Goal: Find specific page/section: Find specific page/section

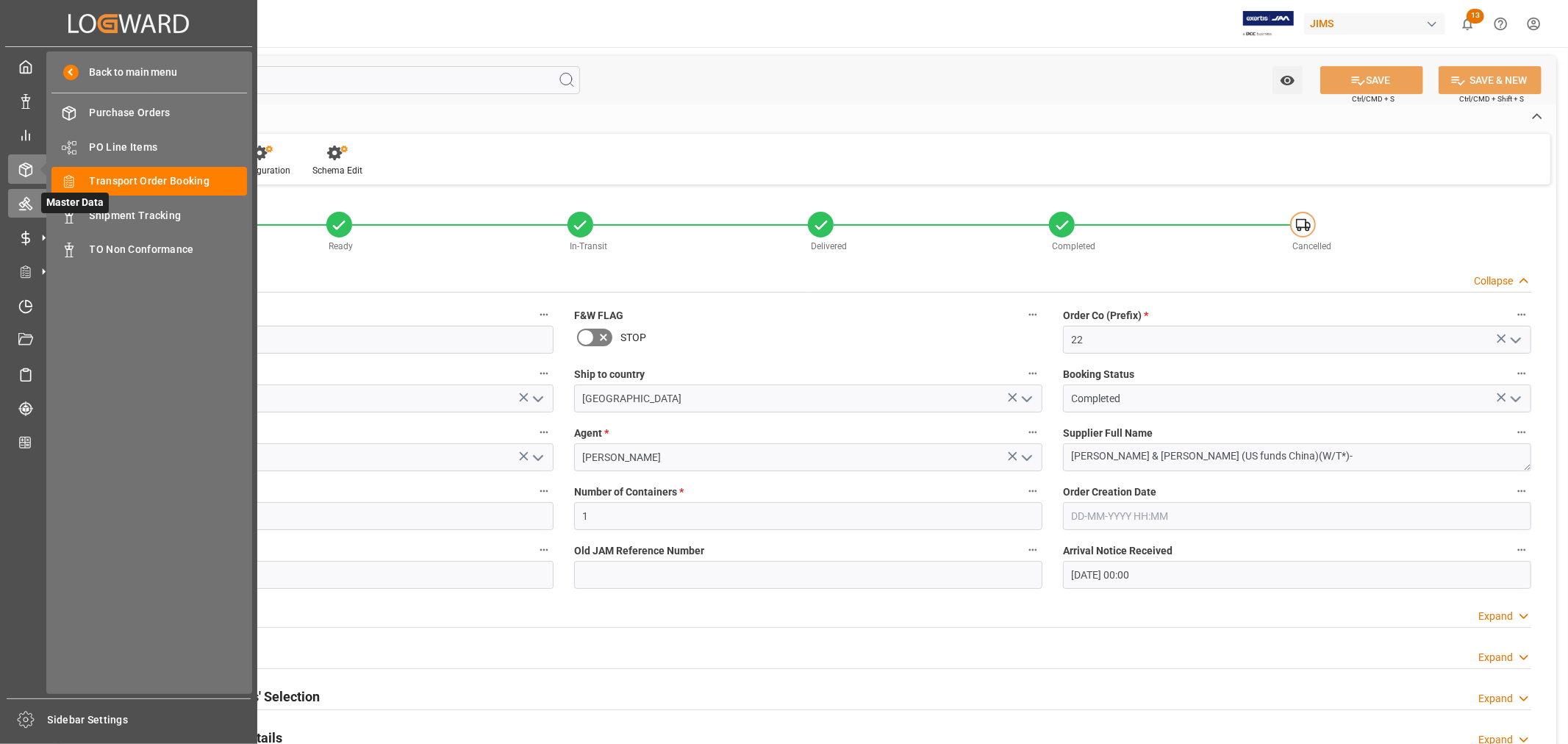
click at [33, 207] on div "Master Data Master Data" at bounding box center [128, 203] width 242 height 29
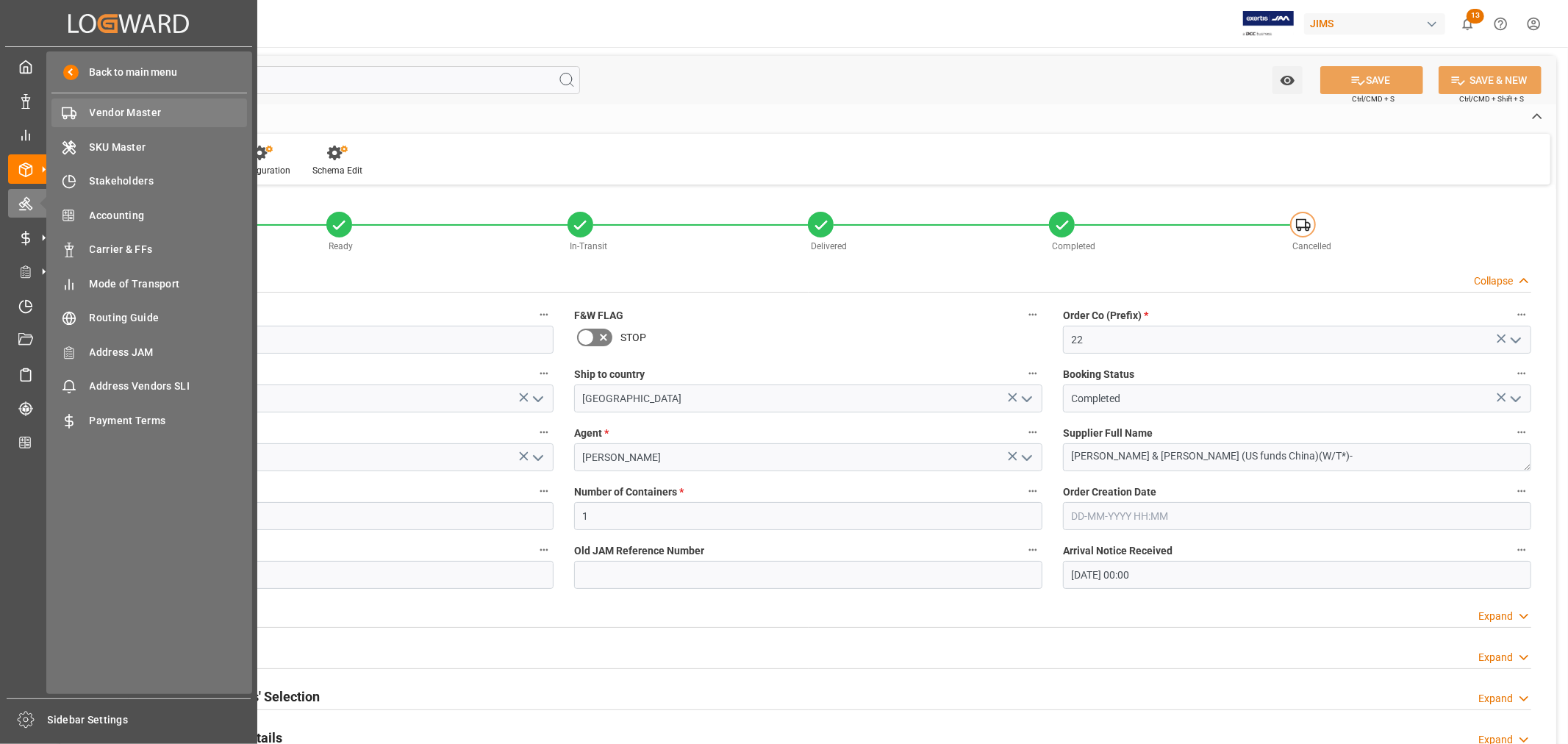
click at [131, 114] on span "Vendor Master" at bounding box center [168, 113] width 158 height 15
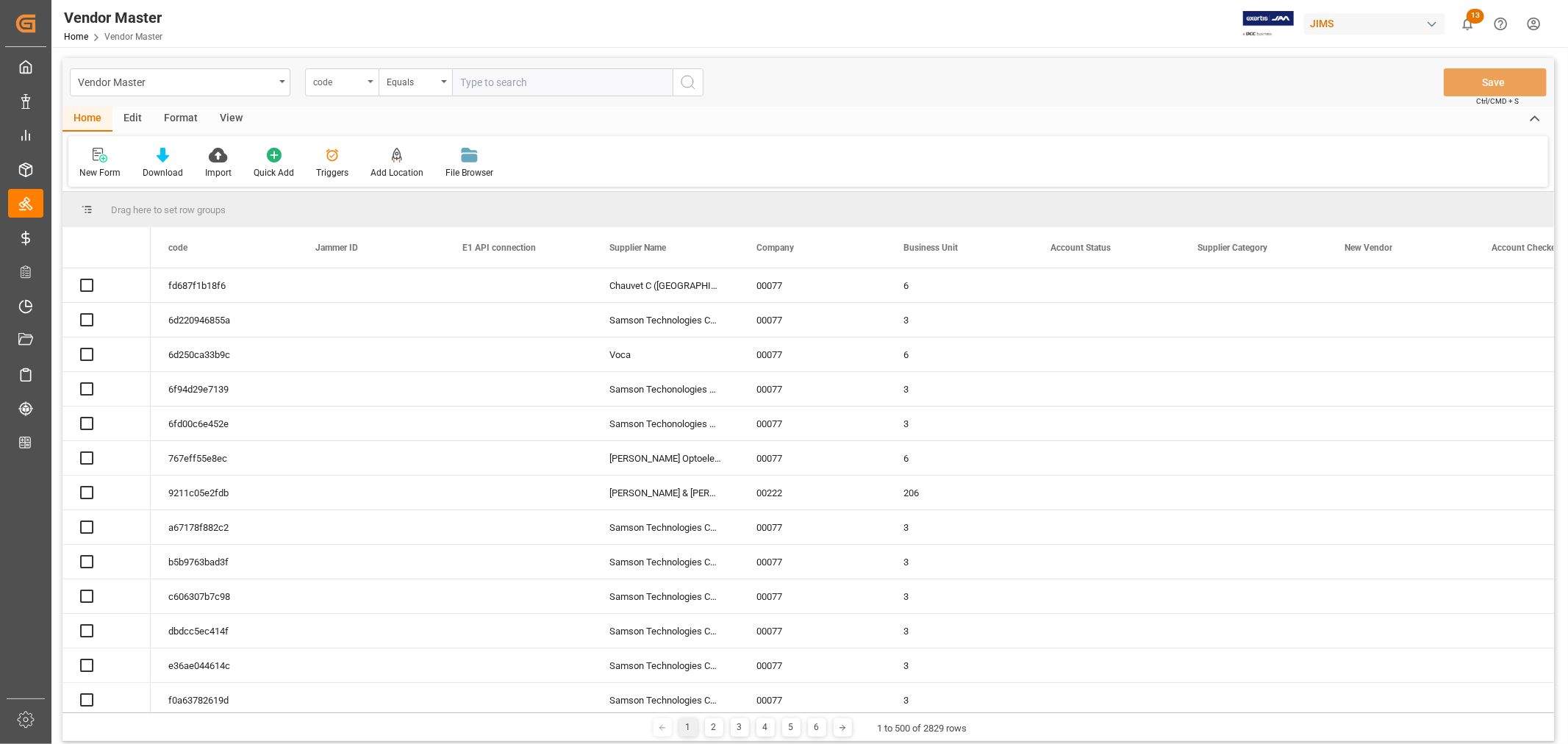
click at [369, 84] on div "code" at bounding box center [342, 82] width 73 height 28
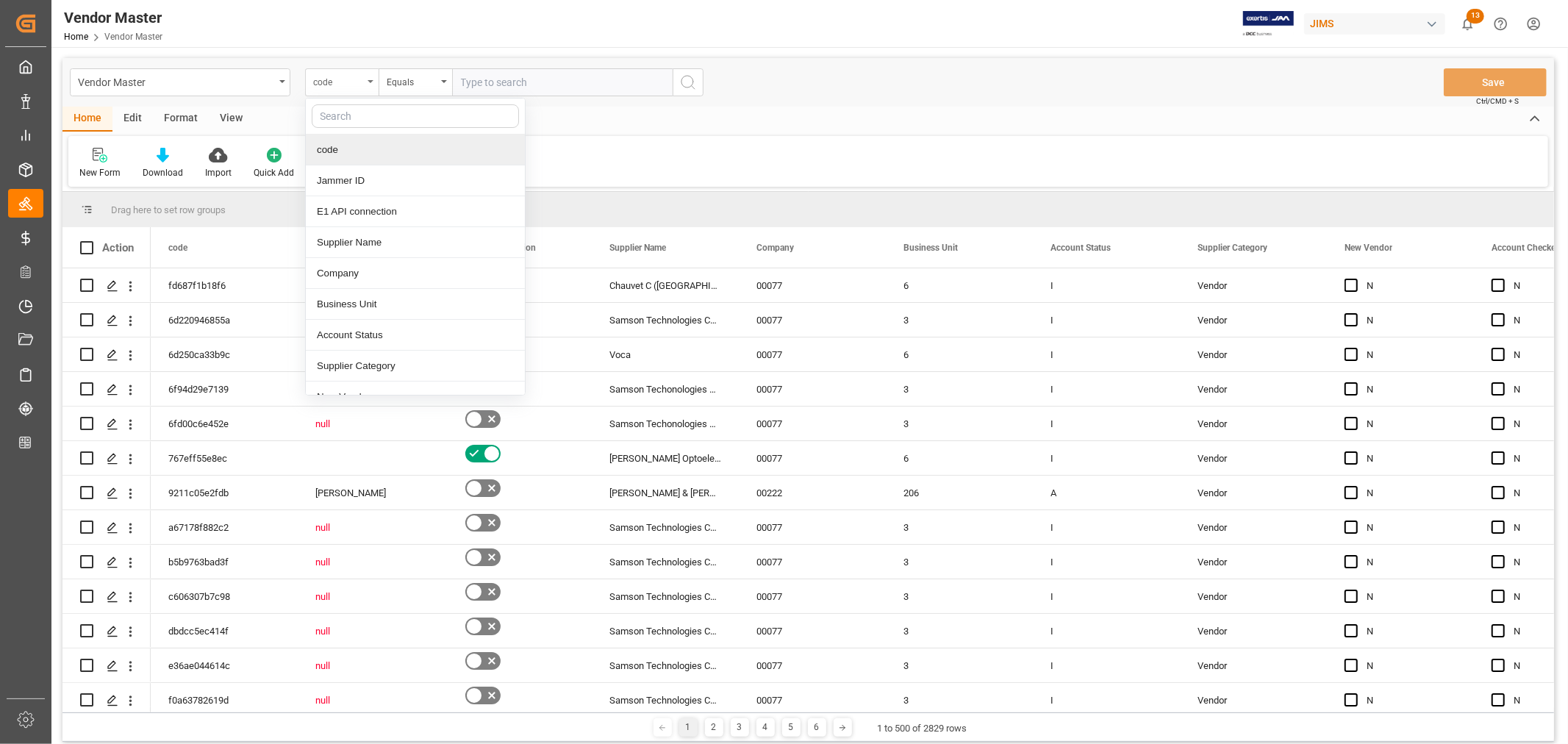
click at [370, 83] on div "code" at bounding box center [342, 82] width 73 height 28
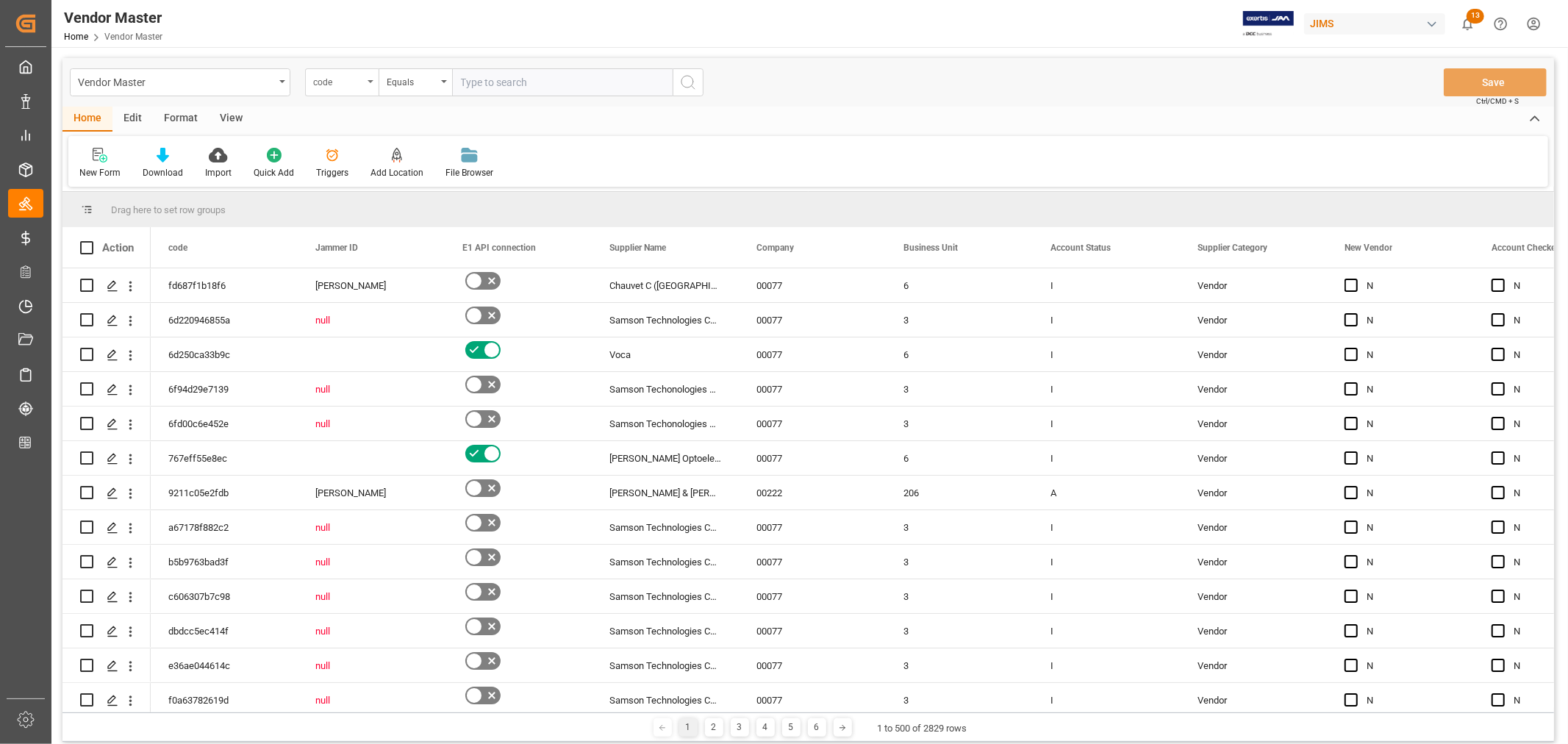
click at [369, 83] on icon "open menu" at bounding box center [371, 81] width 6 height 3
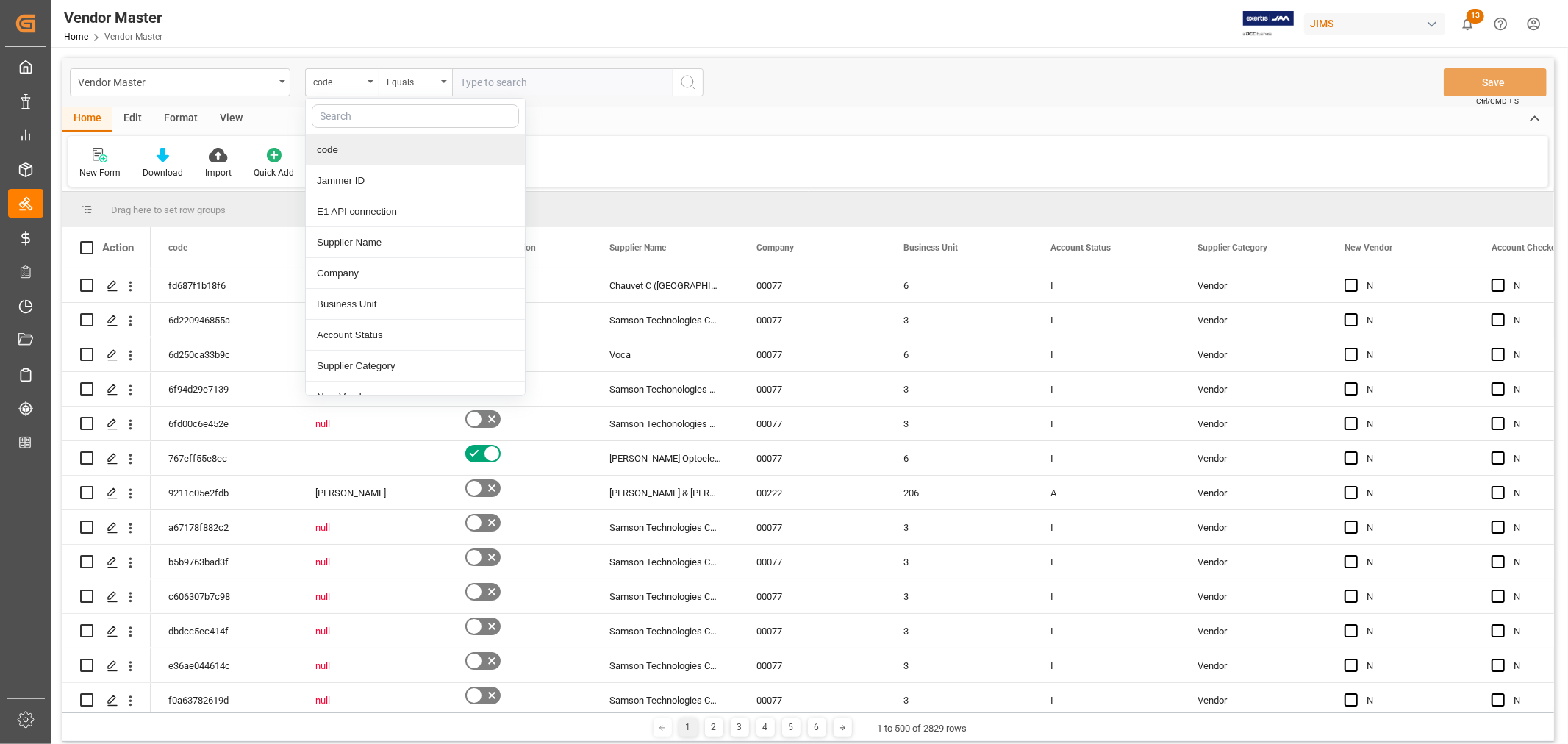
click at [347, 143] on div "code" at bounding box center [416, 150] width 219 height 31
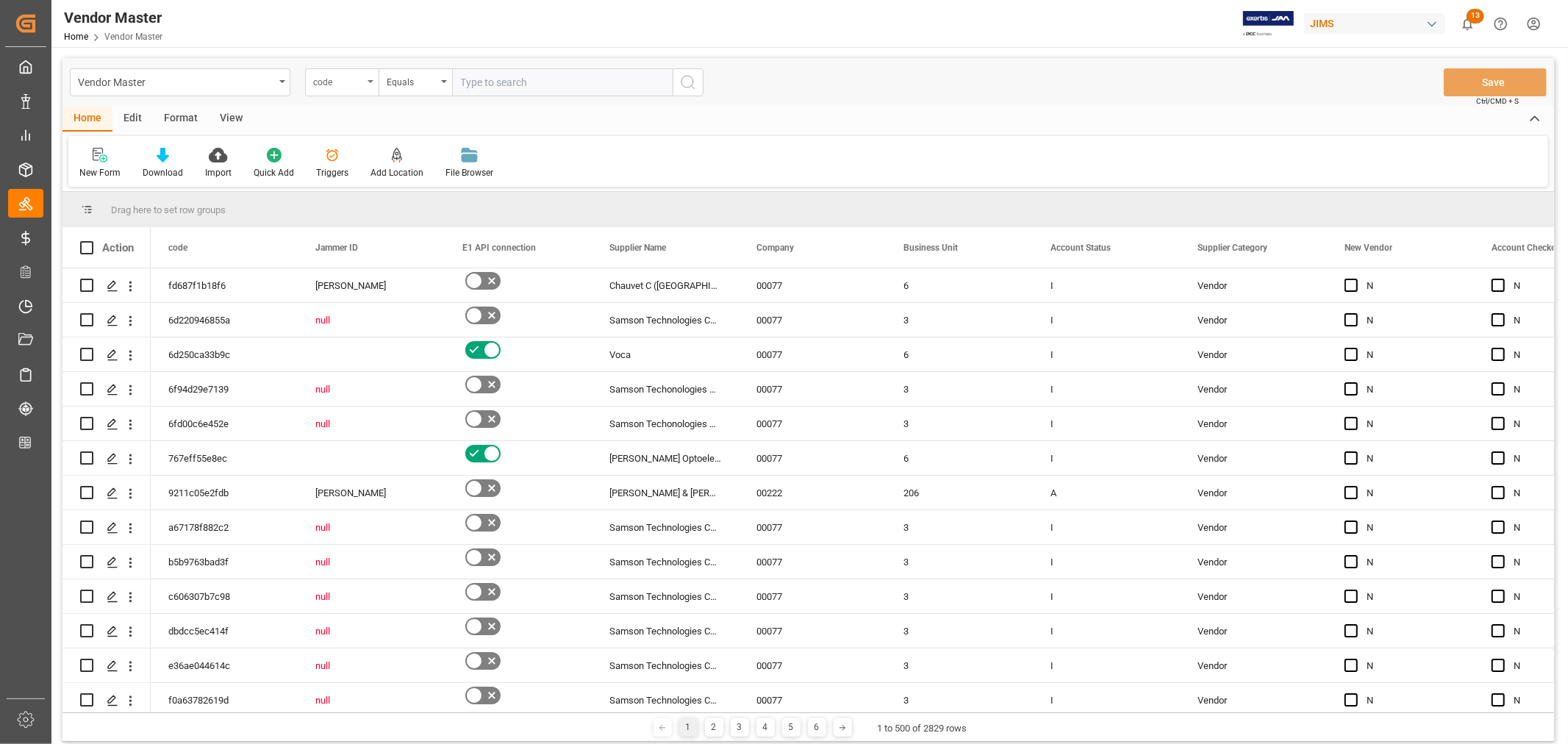
click at [369, 83] on div "code" at bounding box center [342, 82] width 73 height 28
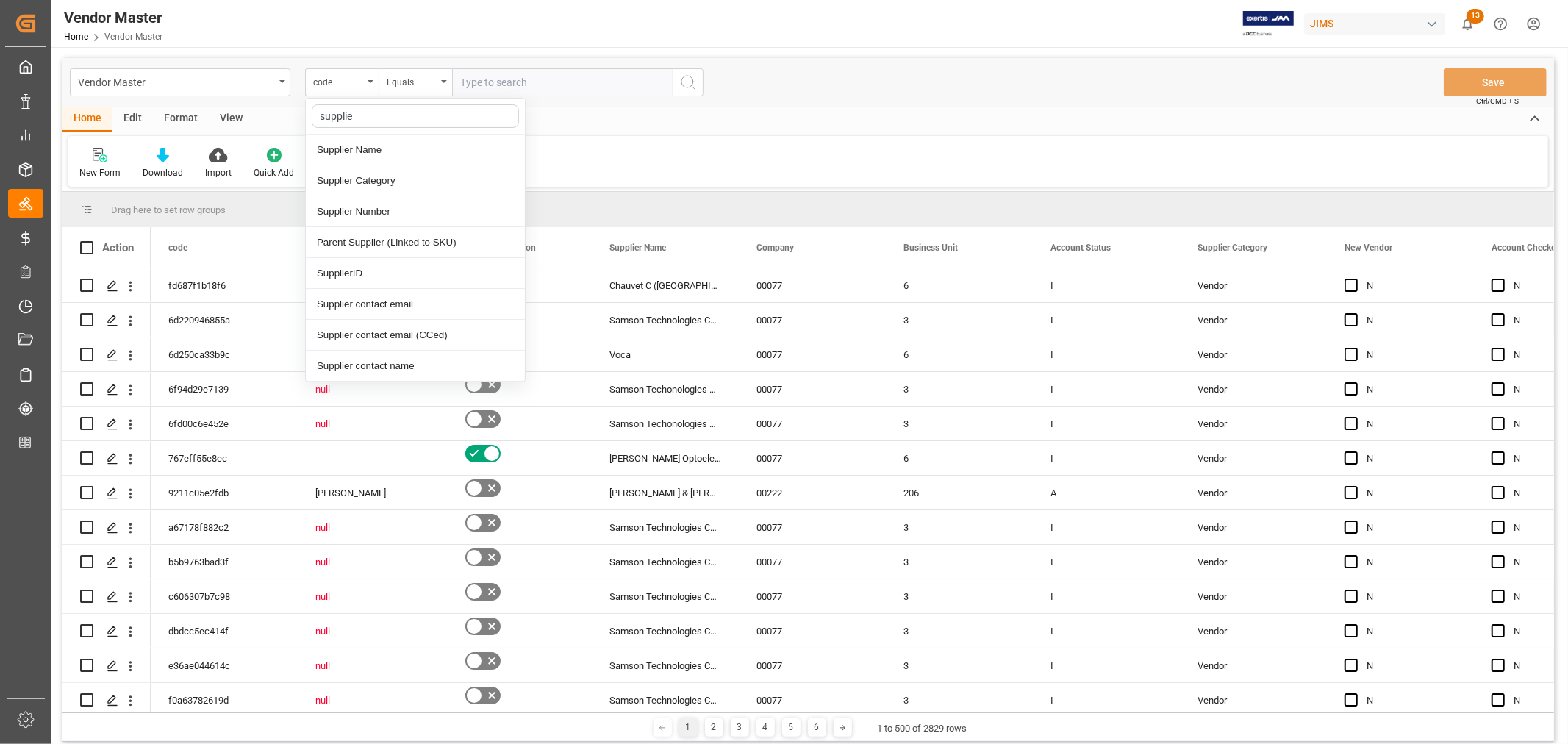
type input "supplier"
click at [326, 218] on div "Supplier Number" at bounding box center [416, 212] width 219 height 31
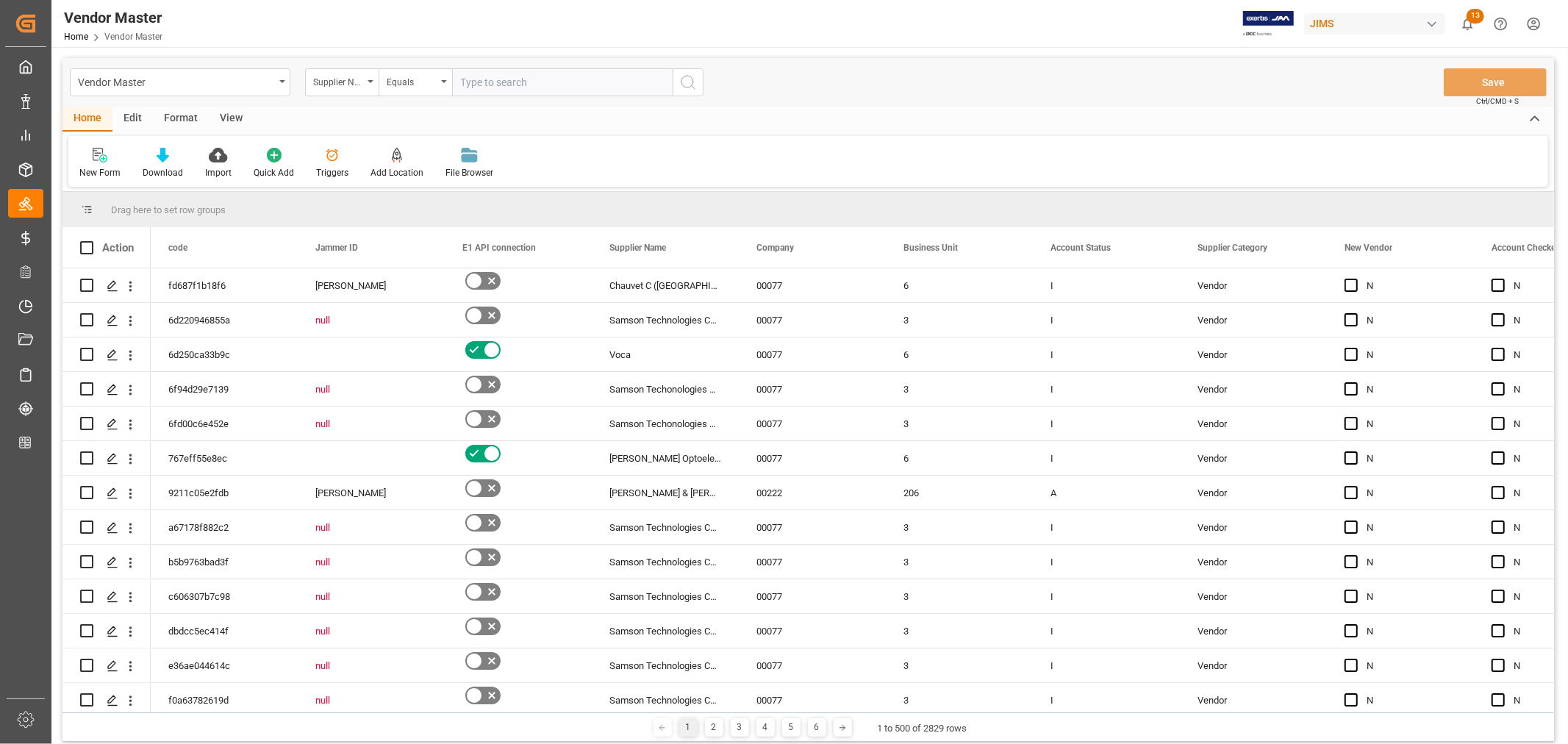
click at [485, 83] on input "text" at bounding box center [562, 82] width 220 height 28
paste input "211738"
type input "211738"
click at [686, 79] on icon "search button" at bounding box center [688, 82] width 17 height 17
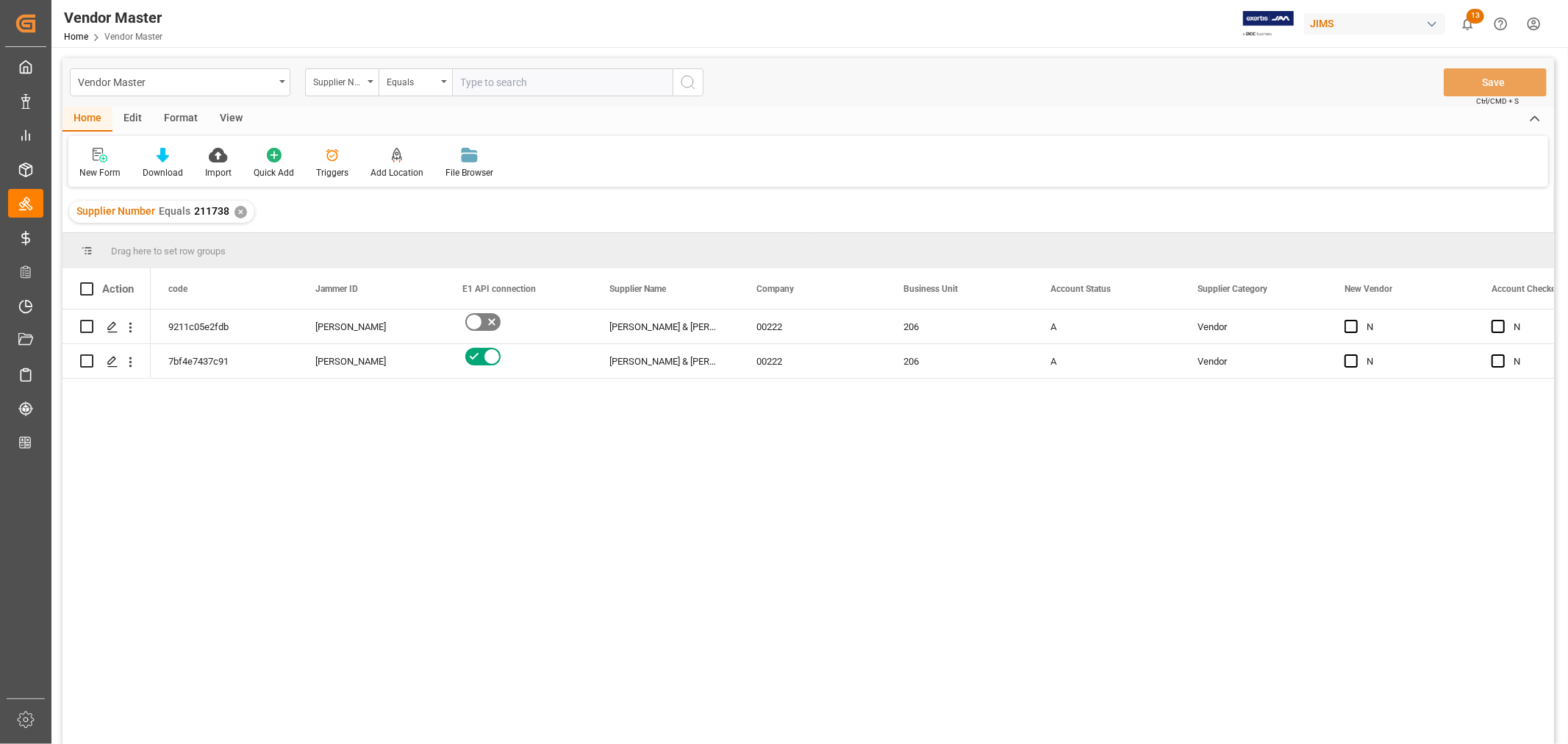
click at [497, 79] on input "text" at bounding box center [562, 82] width 220 height 28
paste input "765858"
type input "765858"
click at [235, 212] on div "✕" at bounding box center [241, 212] width 13 height 13
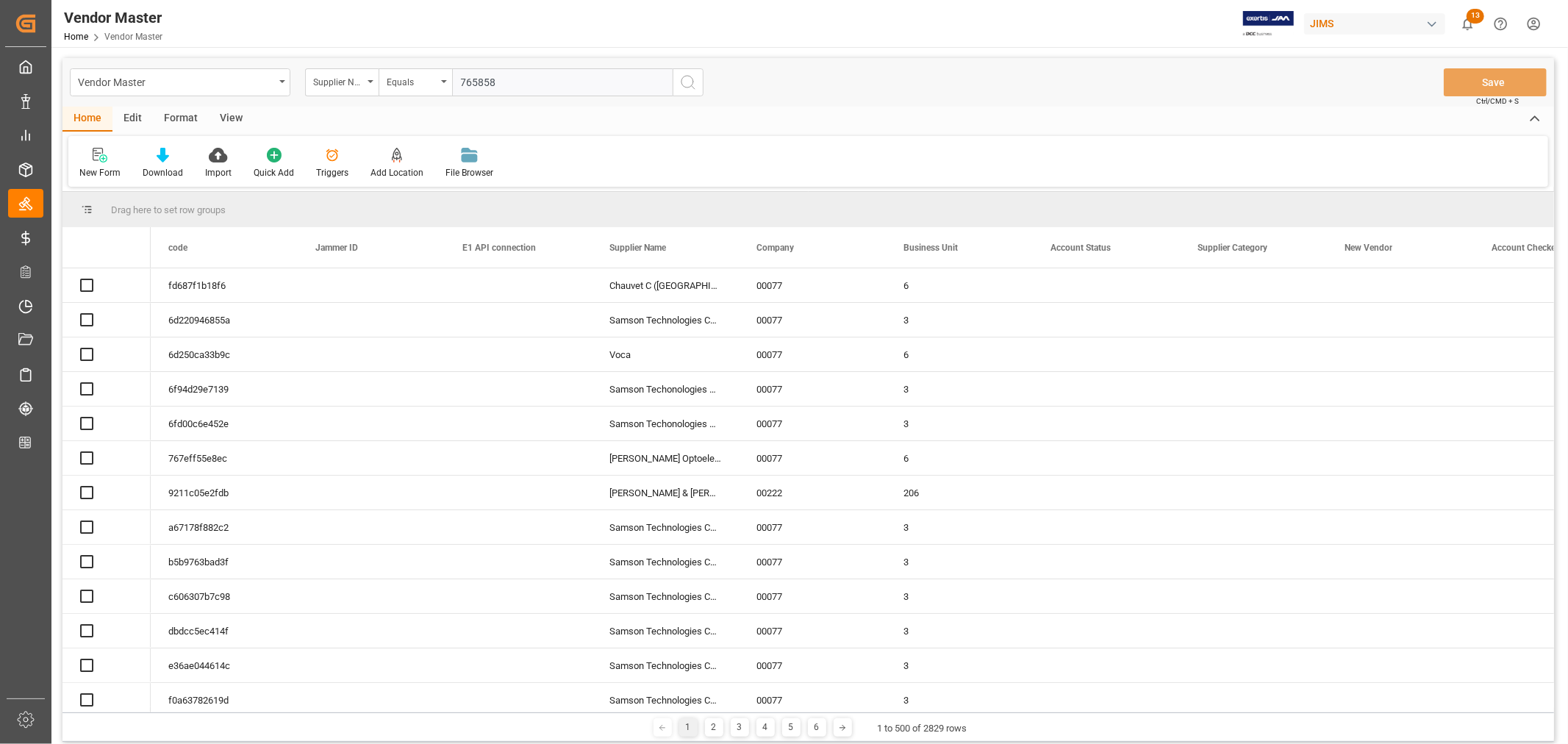
click at [689, 83] on icon "search button" at bounding box center [688, 82] width 17 height 17
